Goal: Find contact information: Find contact information

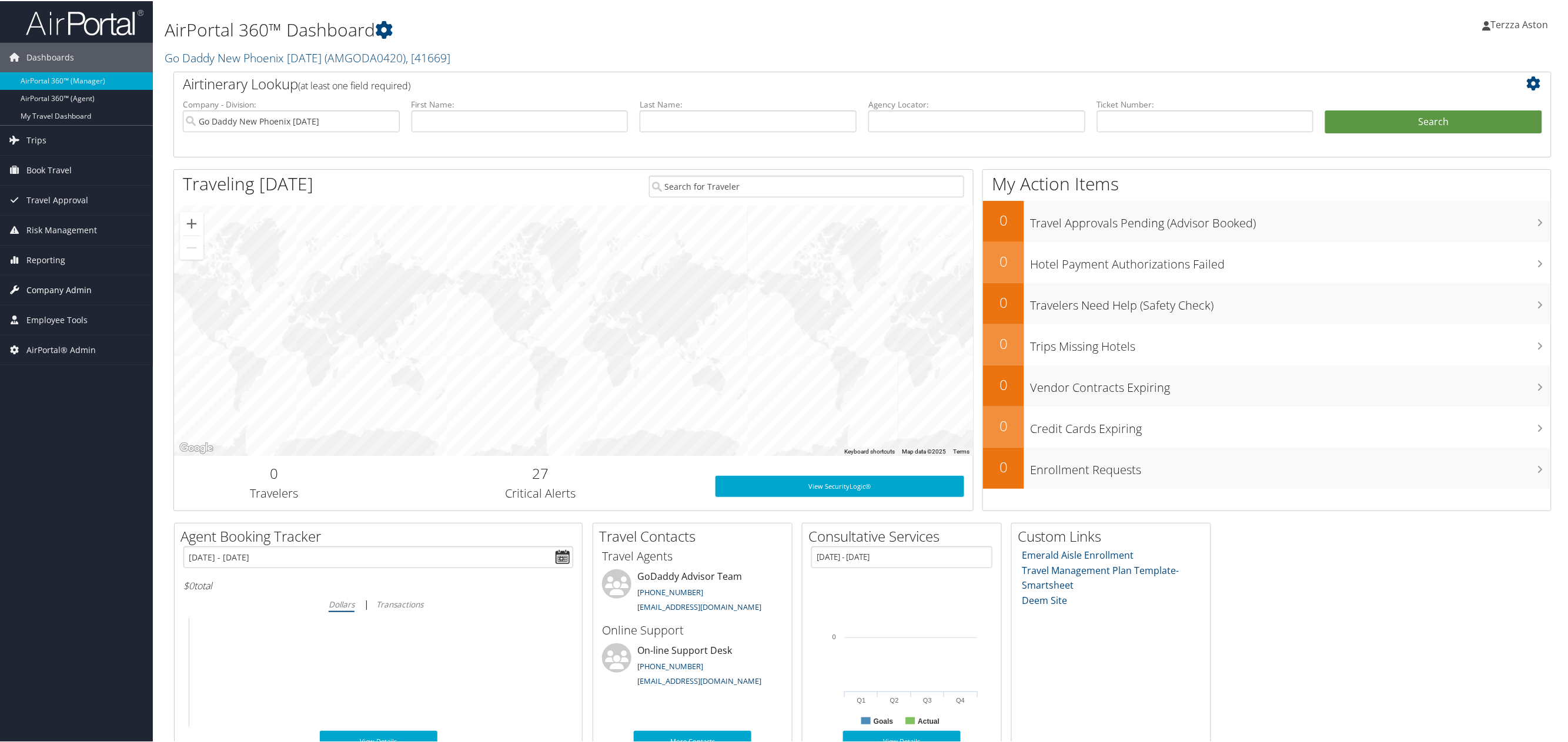
click at [65, 287] on span "Company Admin" at bounding box center [59, 289] width 65 height 29
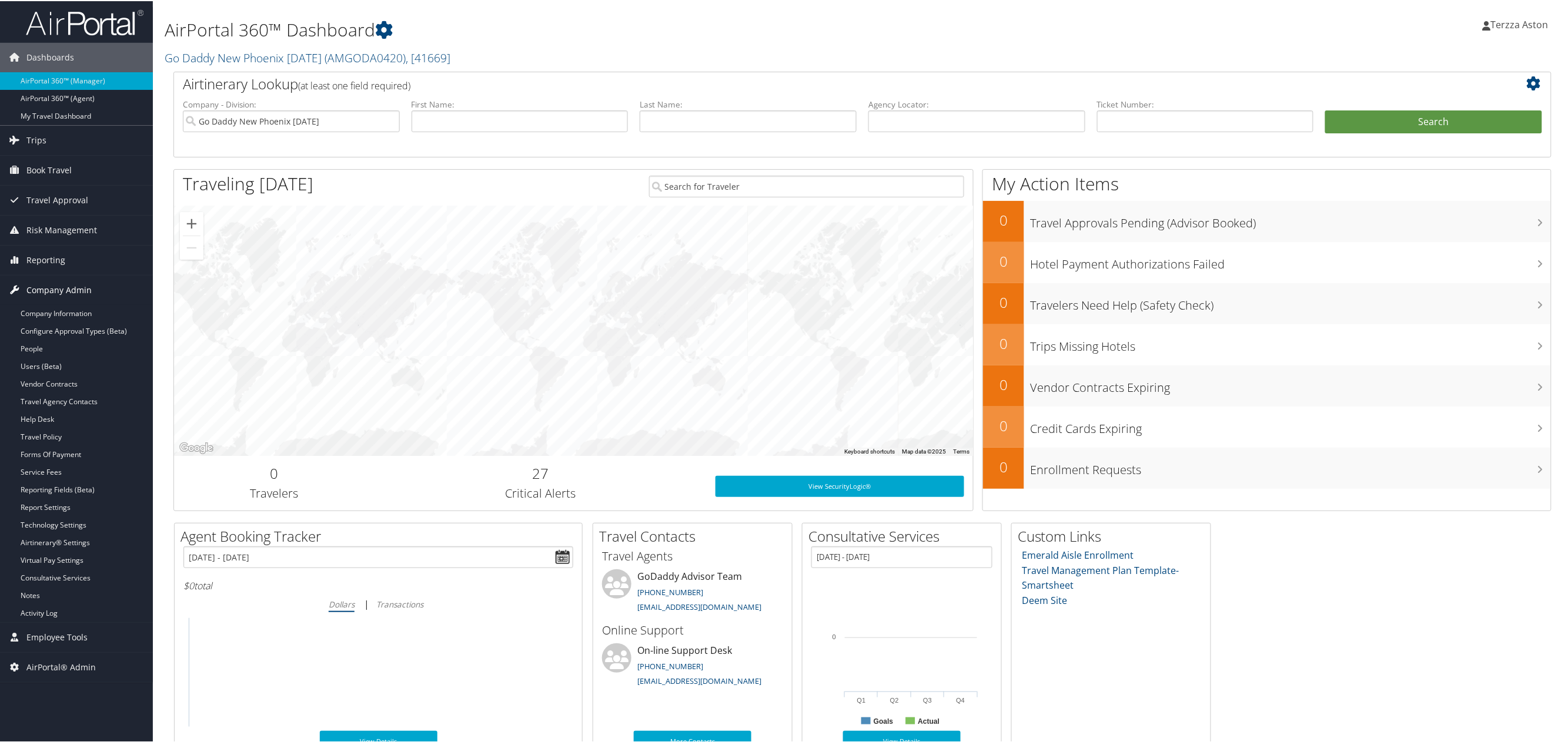
click at [72, 303] on span "Company Admin" at bounding box center [59, 289] width 65 height 29
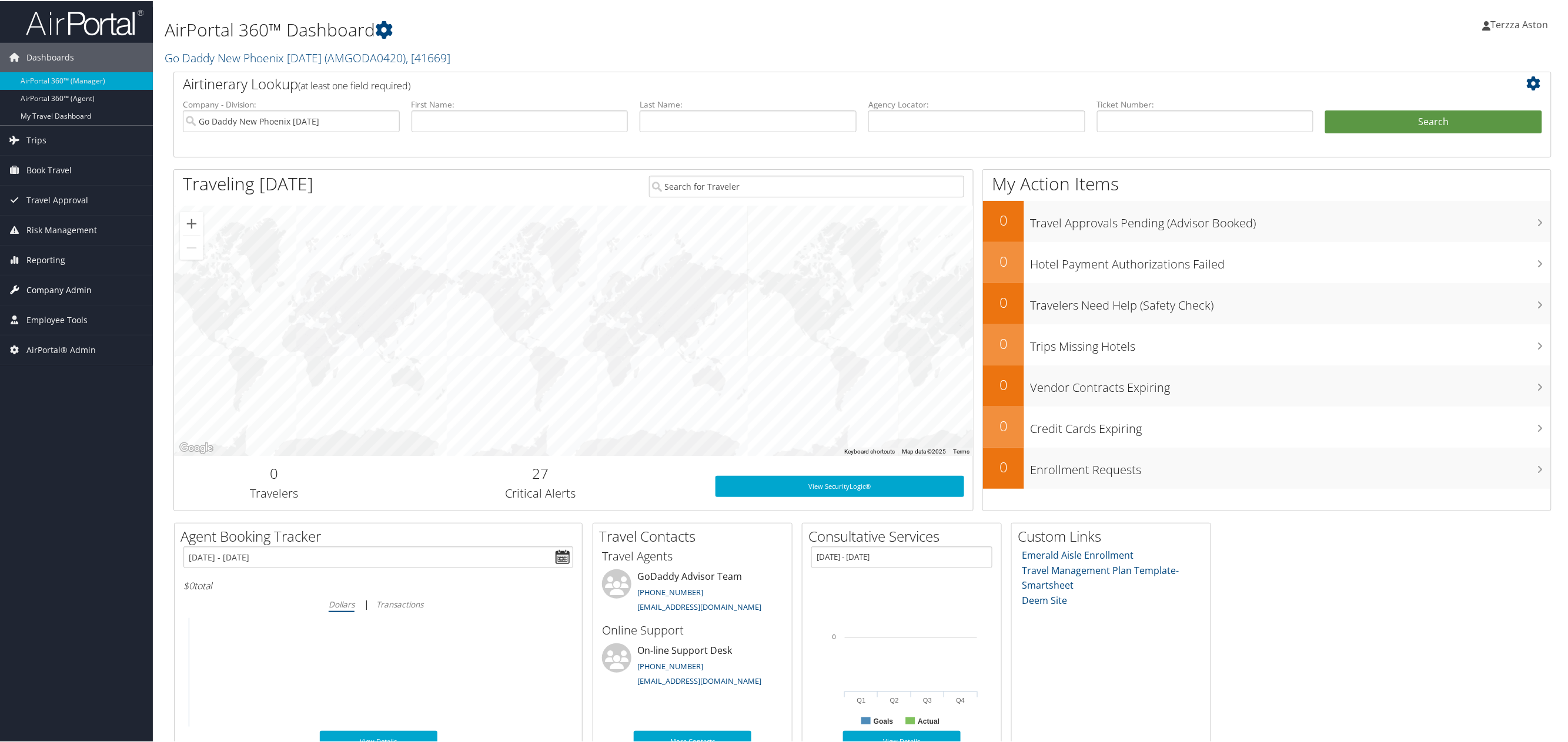
click at [77, 292] on span "Company Admin" at bounding box center [59, 289] width 65 height 29
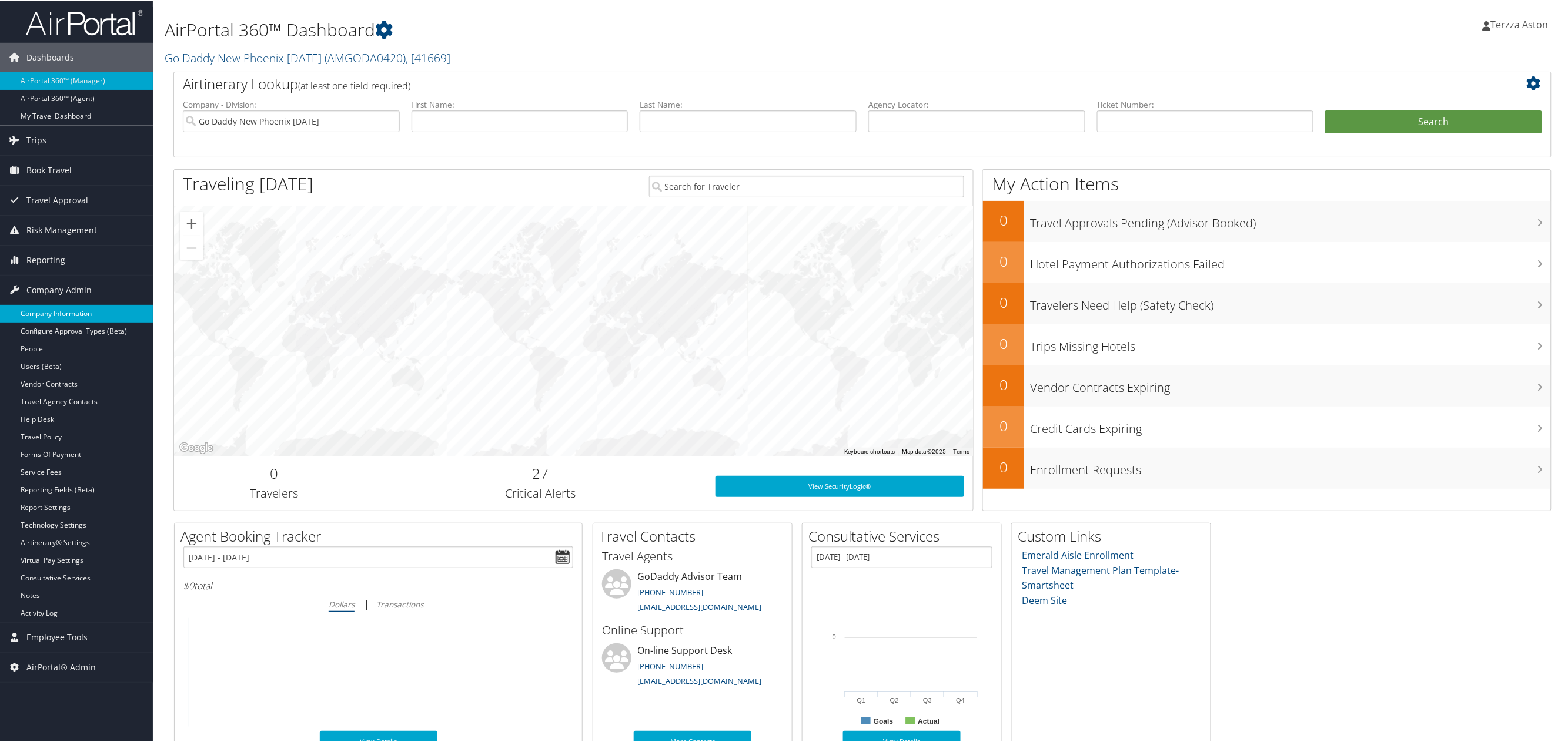
click at [69, 321] on link "Company Information" at bounding box center [76, 313] width 153 height 18
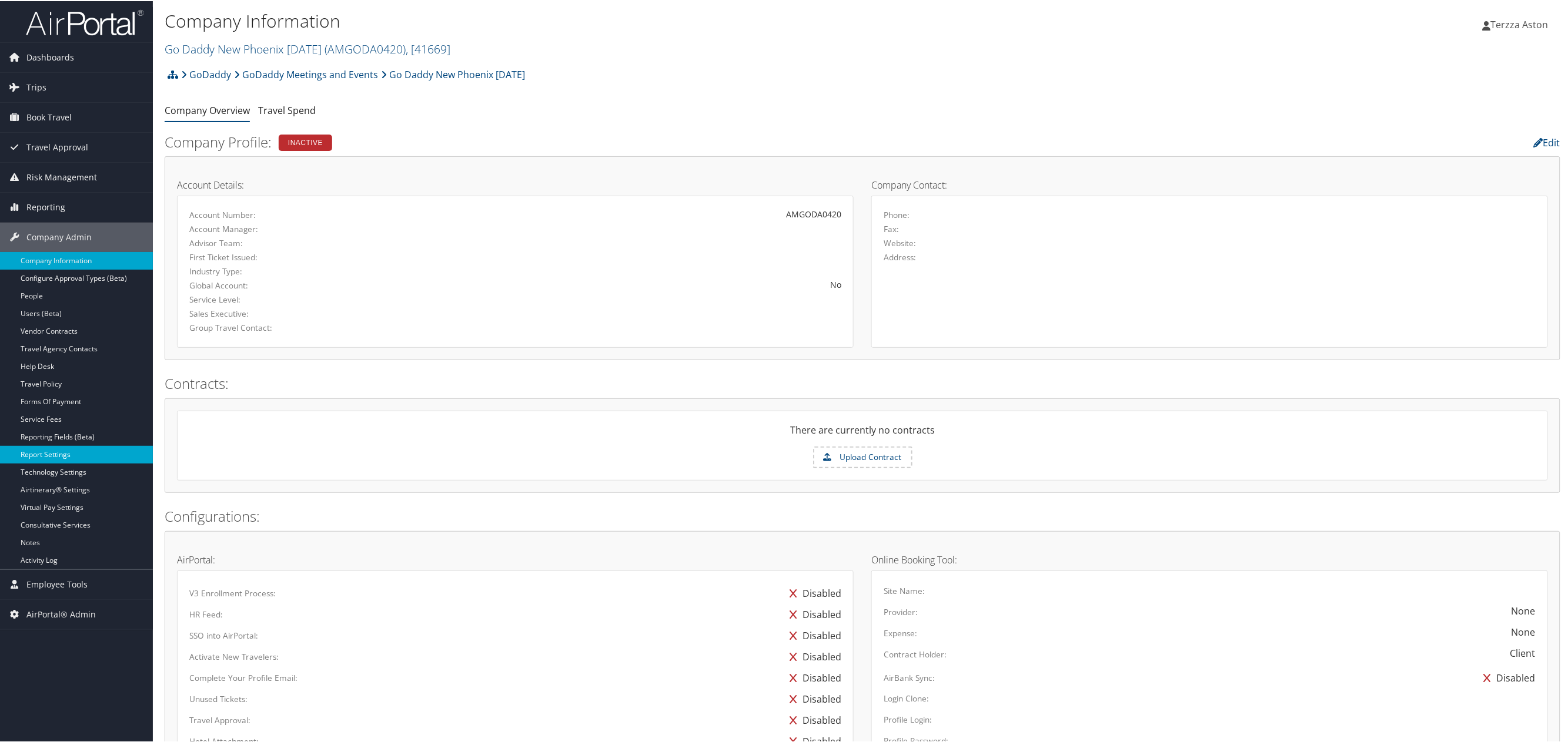
click at [58, 459] on link "Report Settings" at bounding box center [76, 454] width 153 height 18
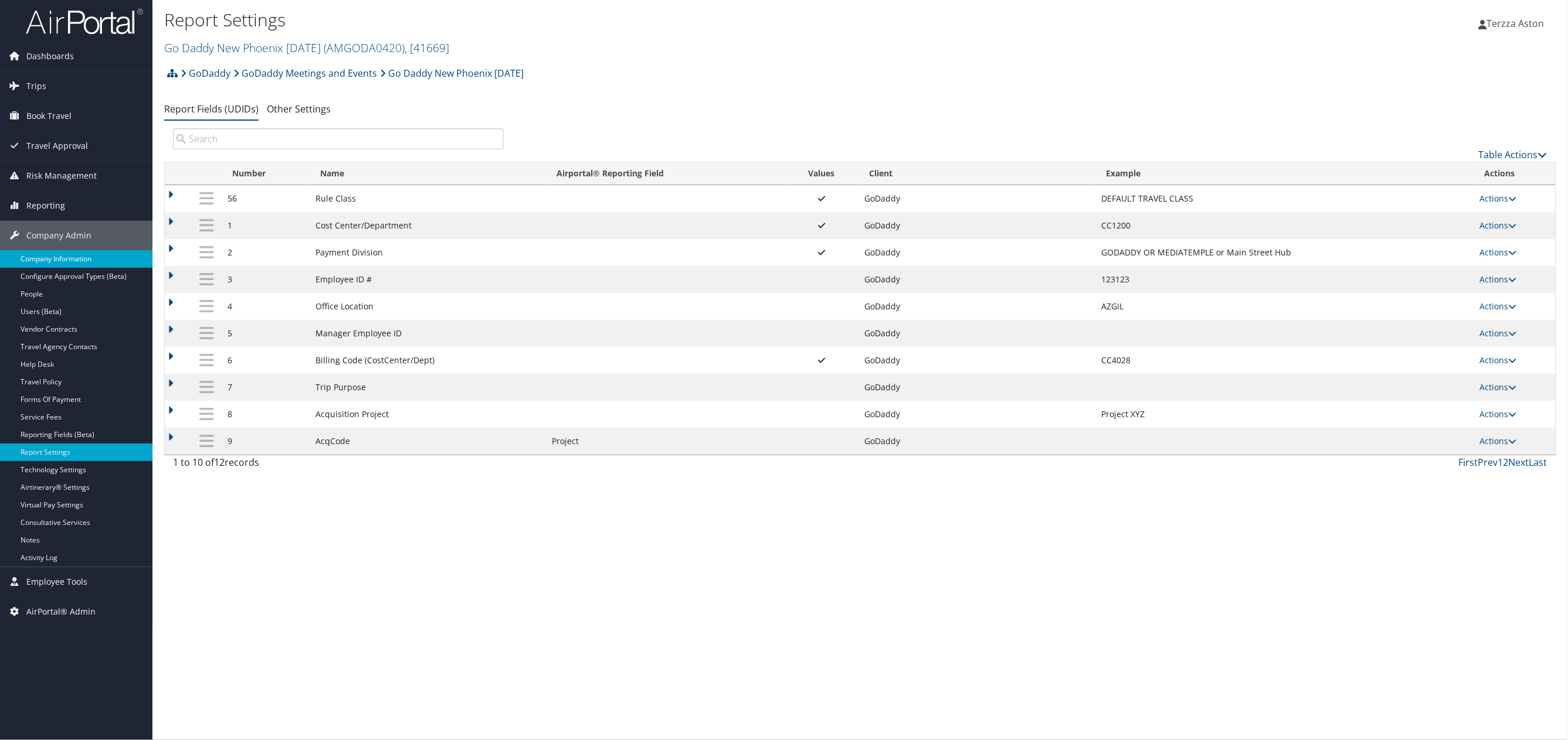
click at [74, 263] on link "Company Information" at bounding box center [76, 259] width 152 height 18
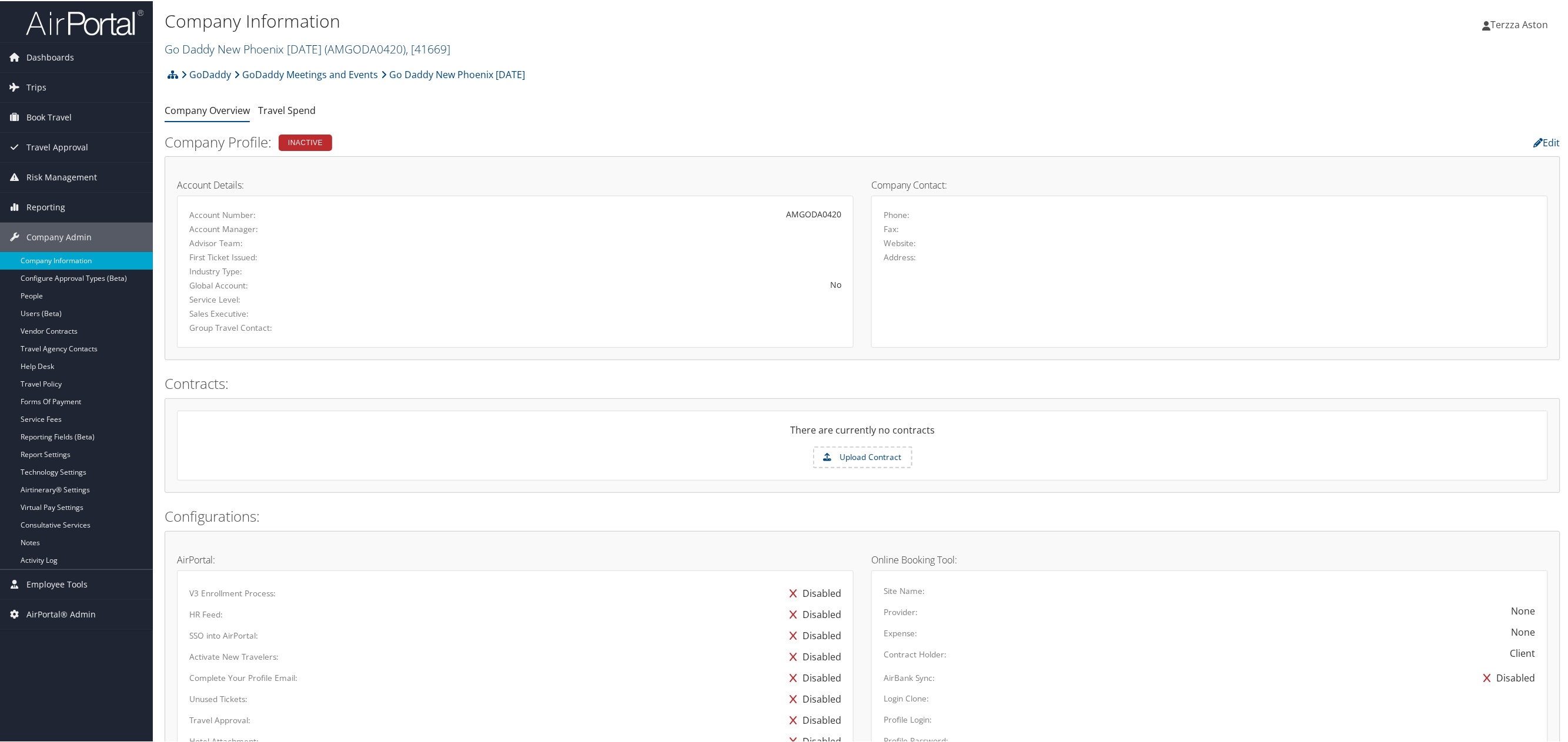
click at [234, 49] on link "Go Daddy New Phoenix Apr 2020 ( AMGODA0420 ) , [ 41669 ]" at bounding box center [308, 48] width 285 height 16
click at [212, 70] on input "search" at bounding box center [242, 70] width 155 height 22
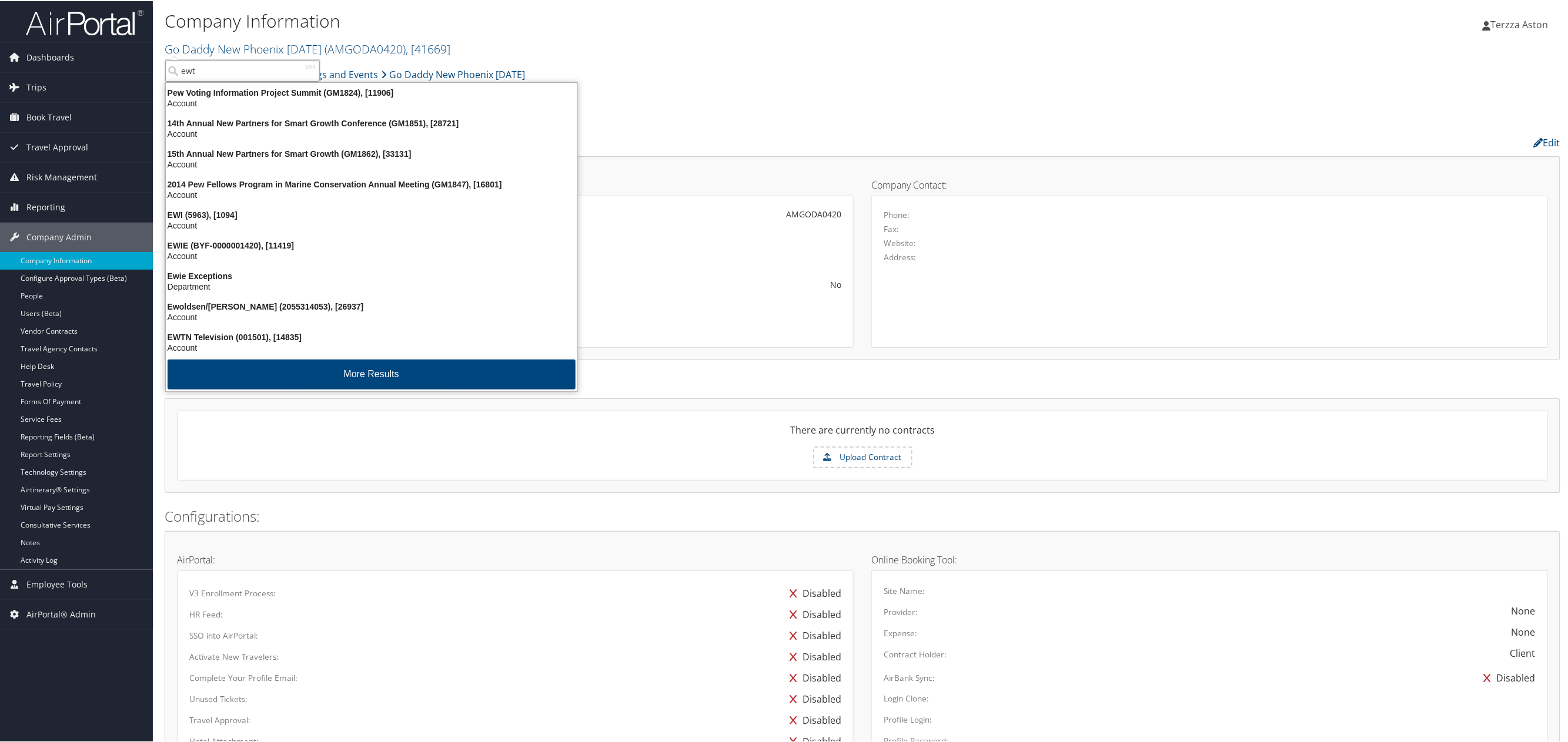
type input "ewtn"
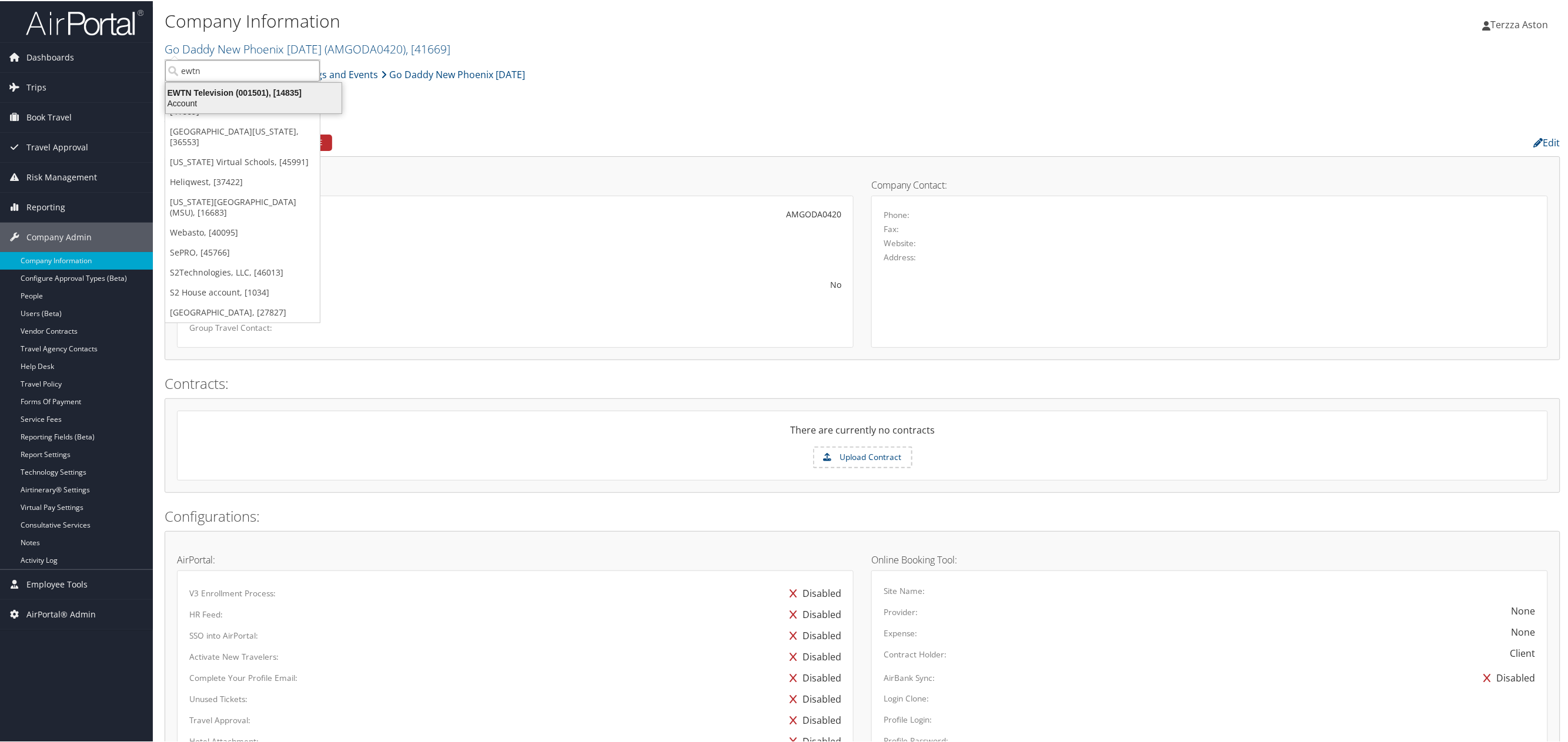
click at [223, 92] on div "EWTN Television (001501), [14835]" at bounding box center [253, 91] width 190 height 11
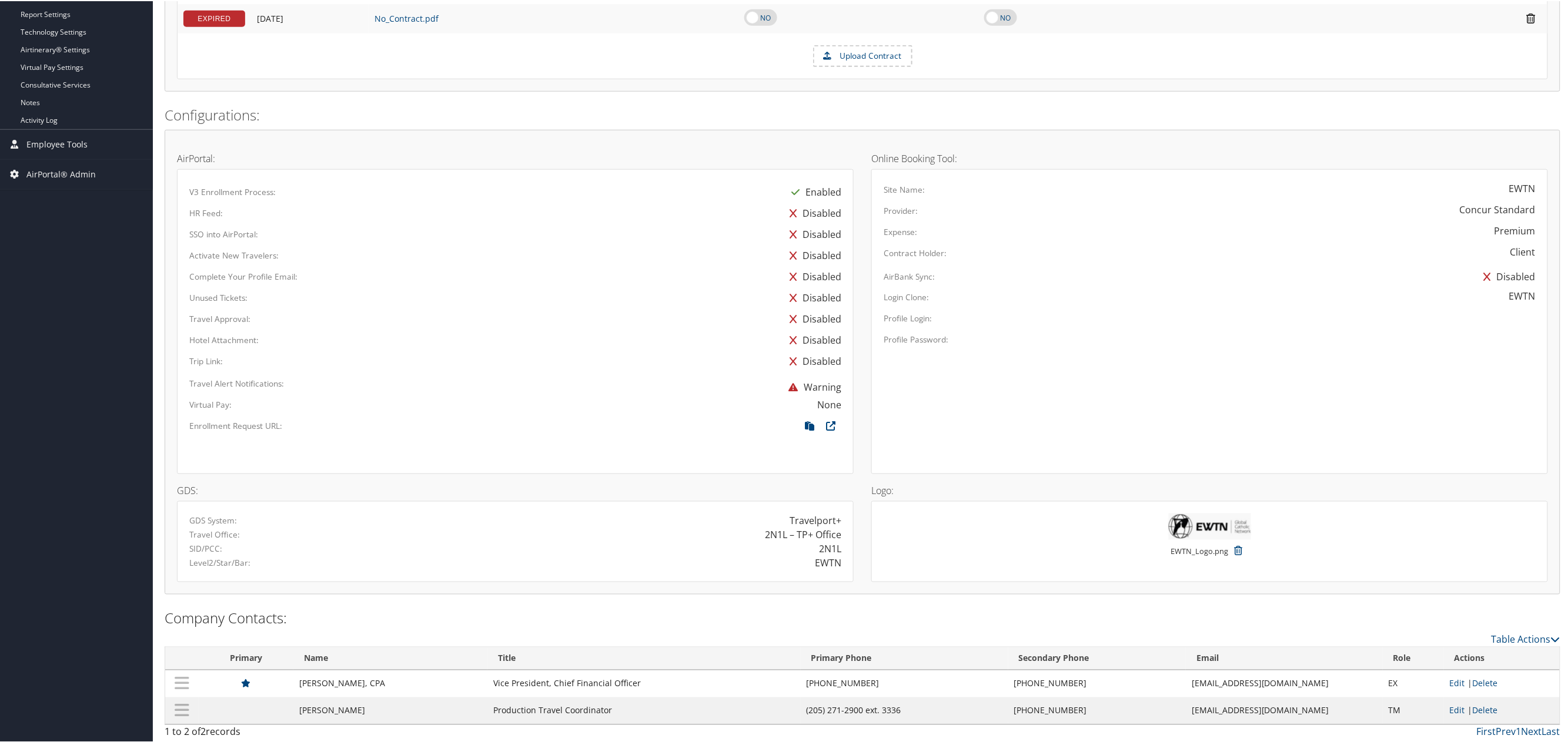
scroll to position [444, 0]
drag, startPoint x: 298, startPoint y: 679, endPoint x: 368, endPoint y: 680, distance: 70.0
click at [368, 680] on td "[PERSON_NAME], CPA" at bounding box center [390, 681] width 194 height 27
copy td "[PERSON_NAME],"
drag, startPoint x: 806, startPoint y: 680, endPoint x: 872, endPoint y: 676, distance: 66.1
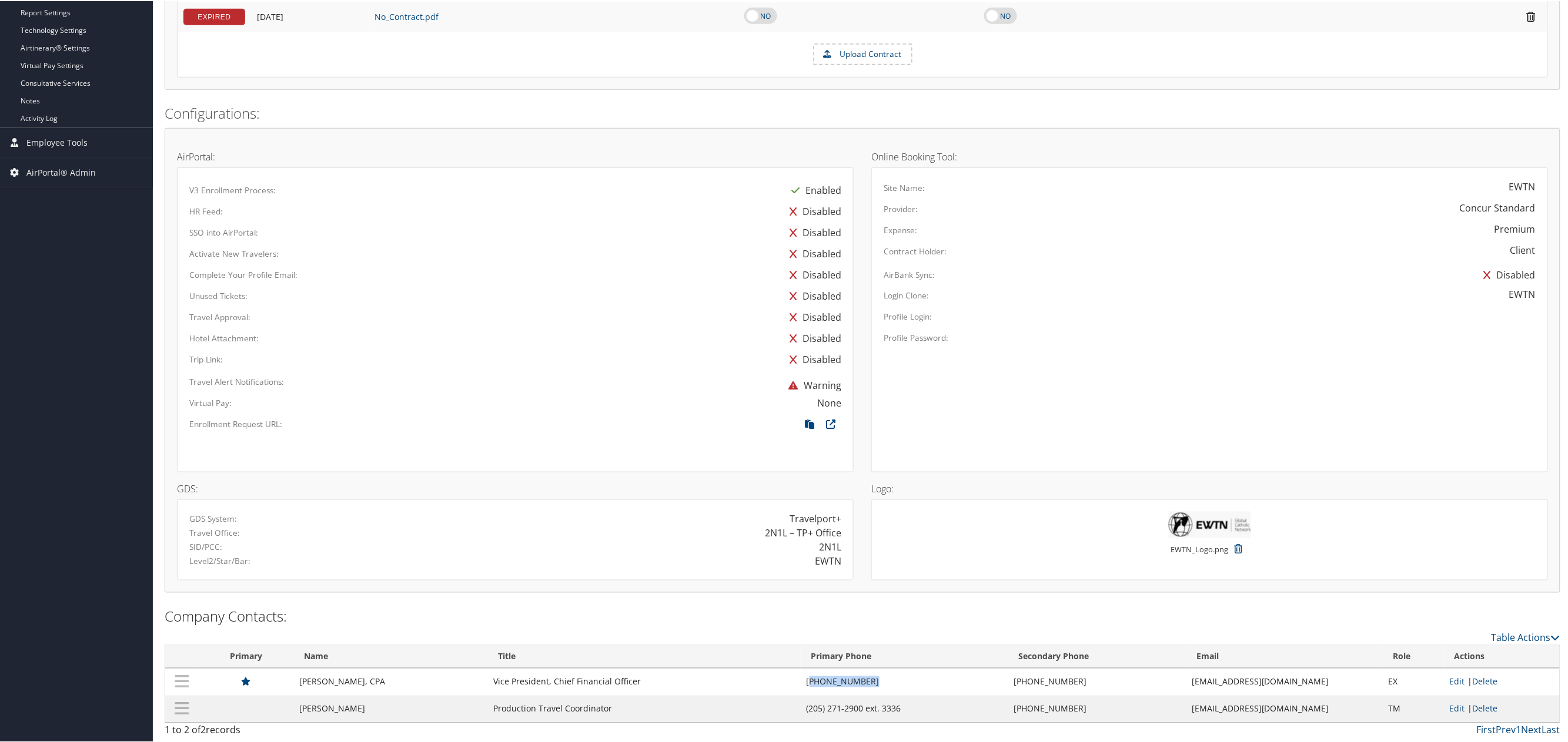
click at [872, 676] on td "[PHONE_NUMBER]" at bounding box center [904, 681] width 207 height 27
copy td "205) 795-5744"
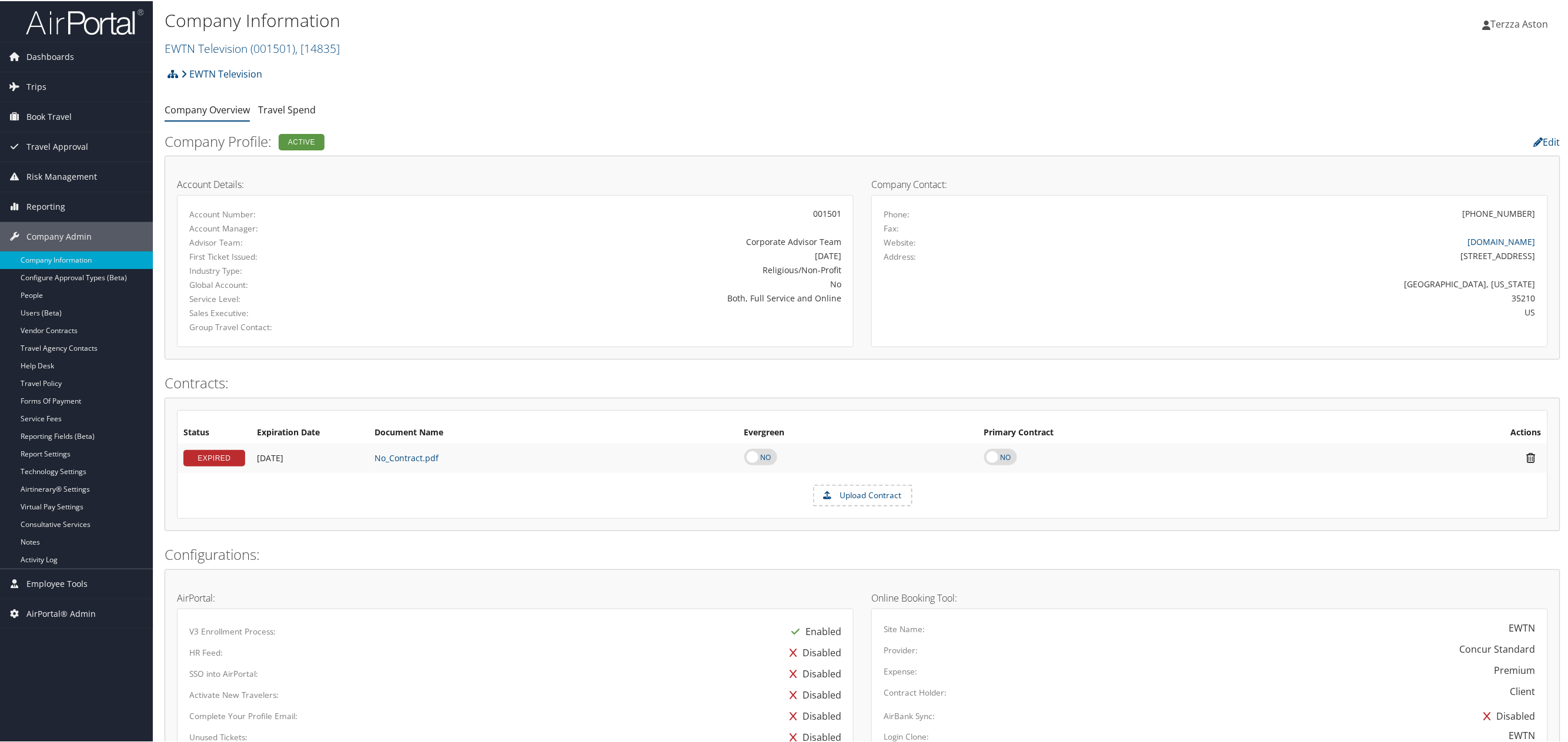
scroll to position [0, 0]
